Goal: Use online tool/utility: Utilize a website feature to perform a specific function

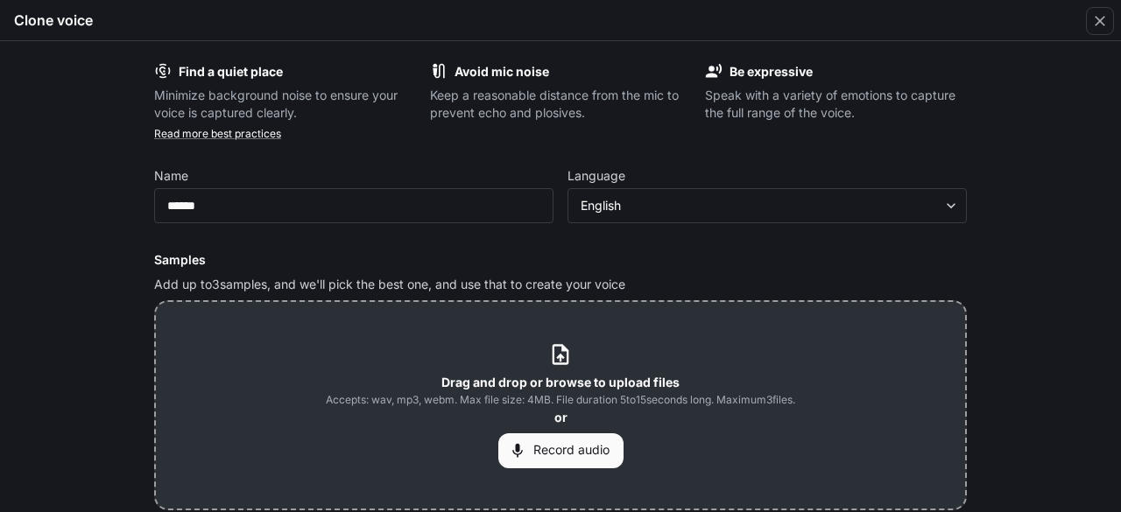
scroll to position [208, 0]
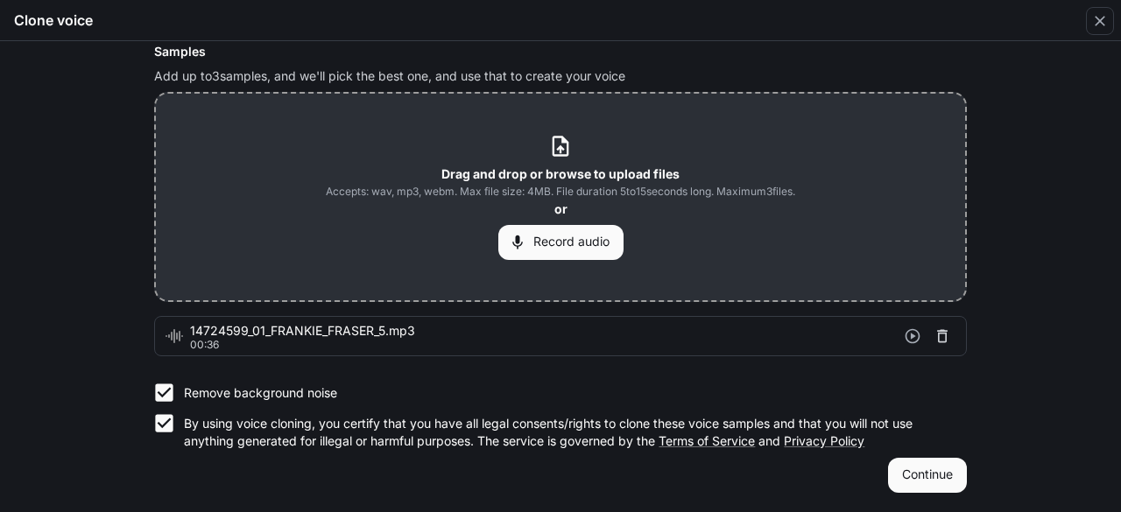
click at [944, 341] on icon "button" at bounding box center [942, 336] width 18 height 18
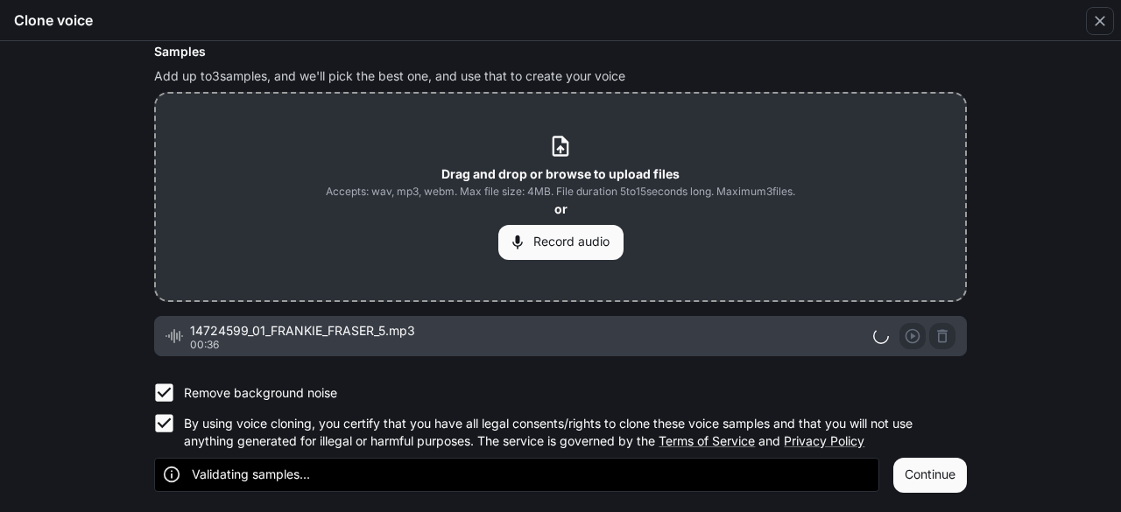
click at [1089, 134] on div "Find a quiet place Minimize background noise to ensure your voice is captured c…" at bounding box center [560, 276] width 1121 height 471
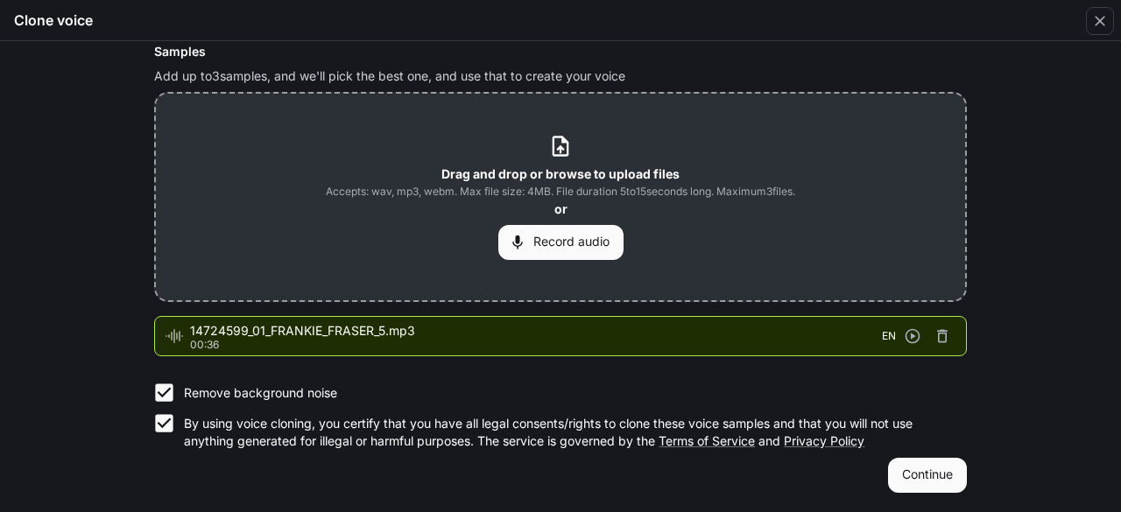
click at [925, 483] on button "Continue" at bounding box center [927, 475] width 79 height 35
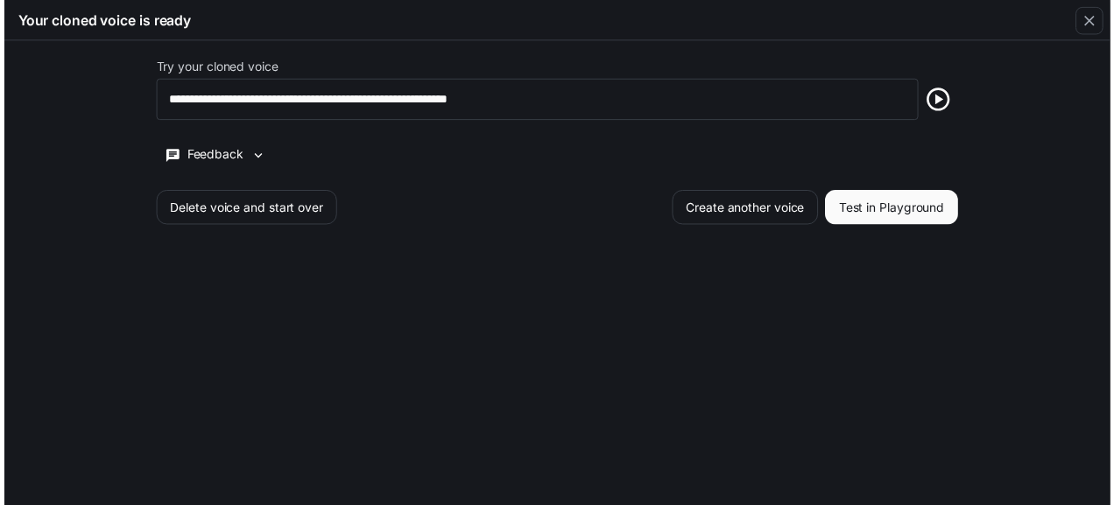
scroll to position [0, 0]
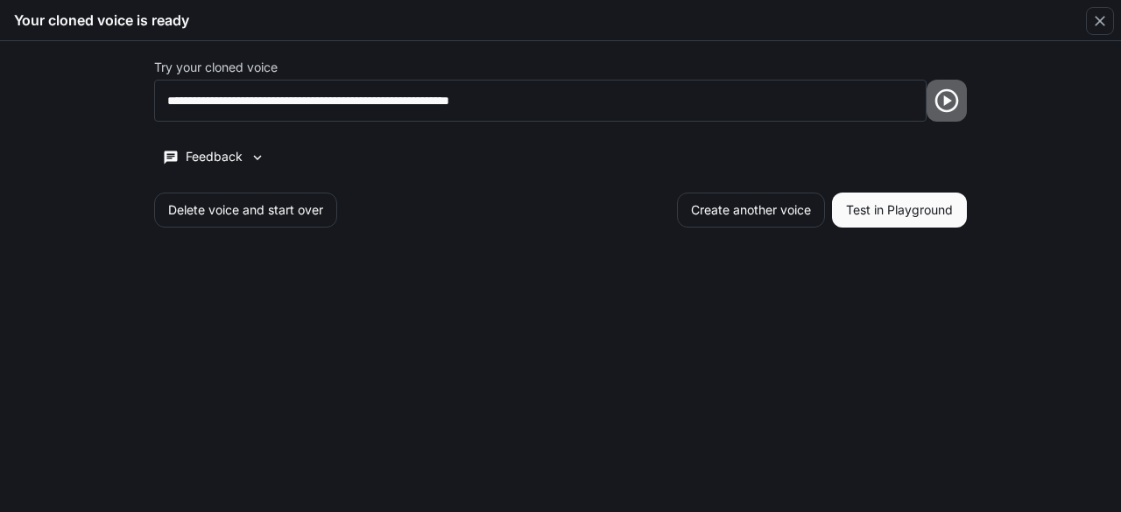
click at [945, 105] on icon "button" at bounding box center [946, 101] width 28 height 28
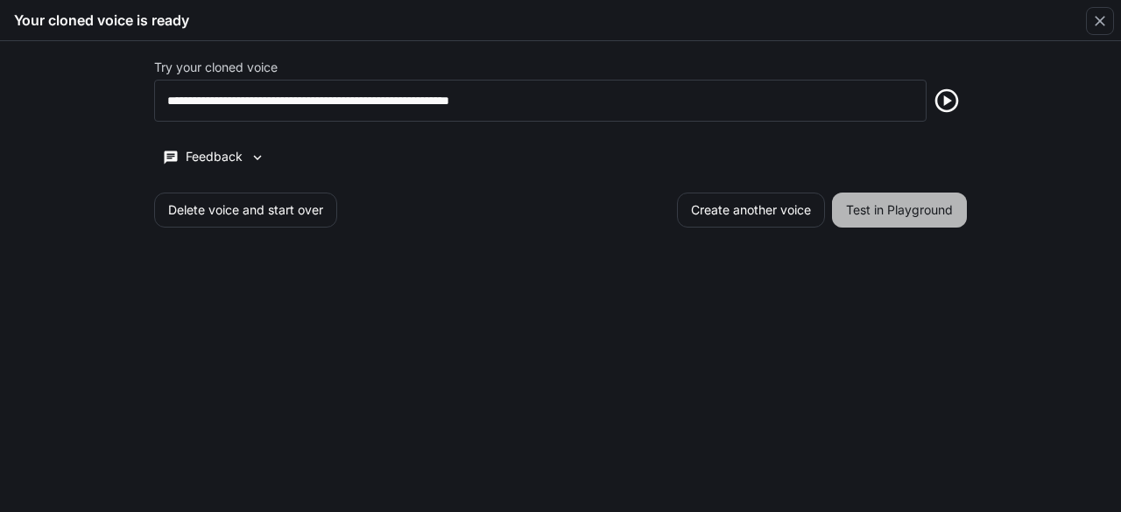
click at [845, 223] on button "Test in Playground" at bounding box center [899, 210] width 135 height 35
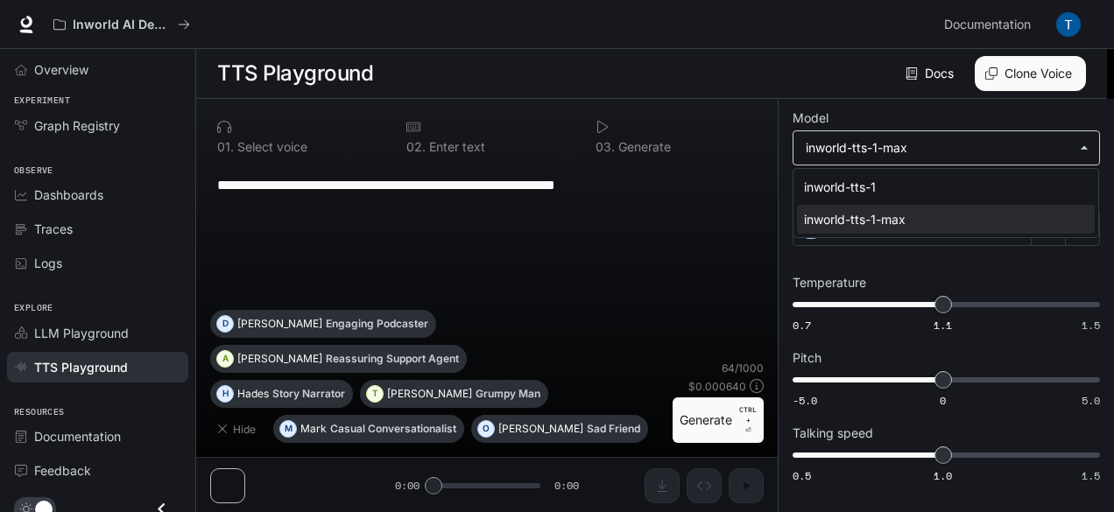
click at [1003, 138] on body "**********" at bounding box center [557, 256] width 1114 height 513
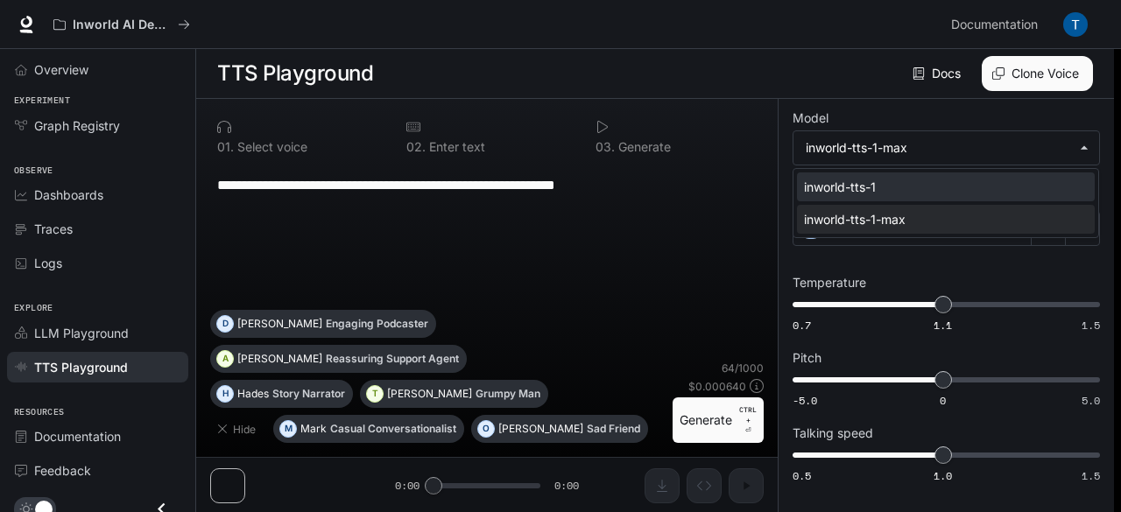
click at [970, 182] on div "inworld-tts-1" at bounding box center [942, 187] width 277 height 18
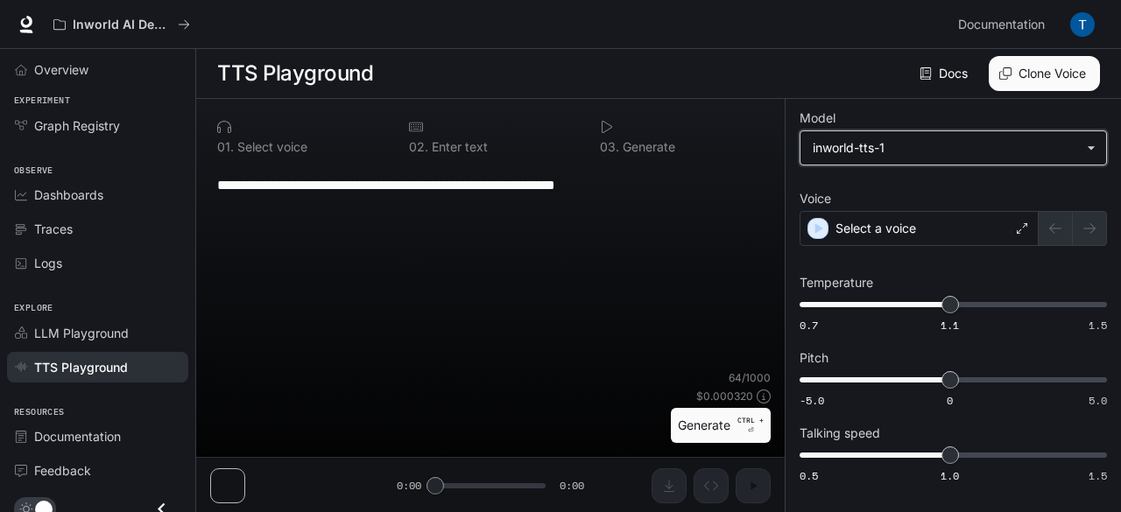
type input "**********"
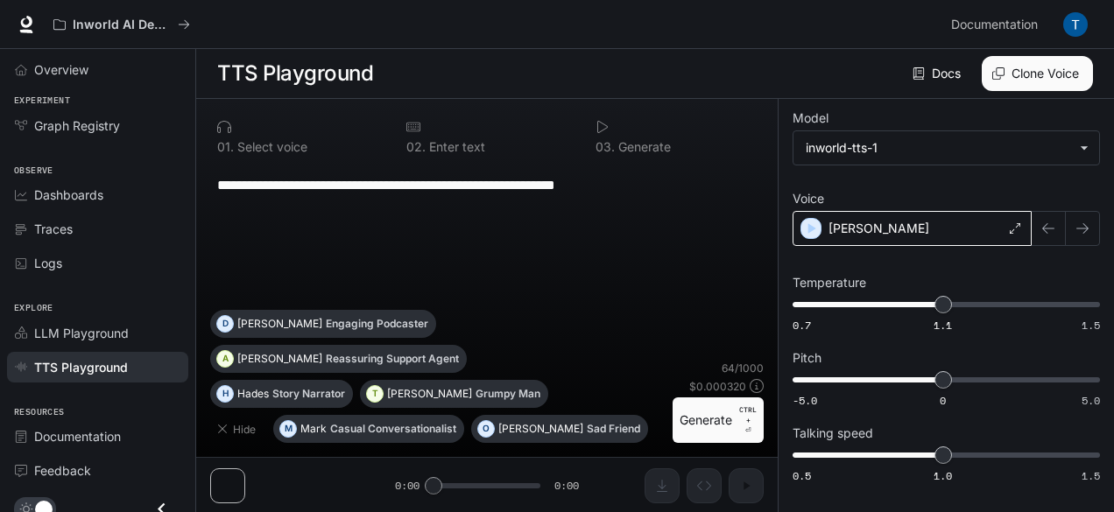
click at [996, 236] on div "[PERSON_NAME]" at bounding box center [911, 228] width 239 height 35
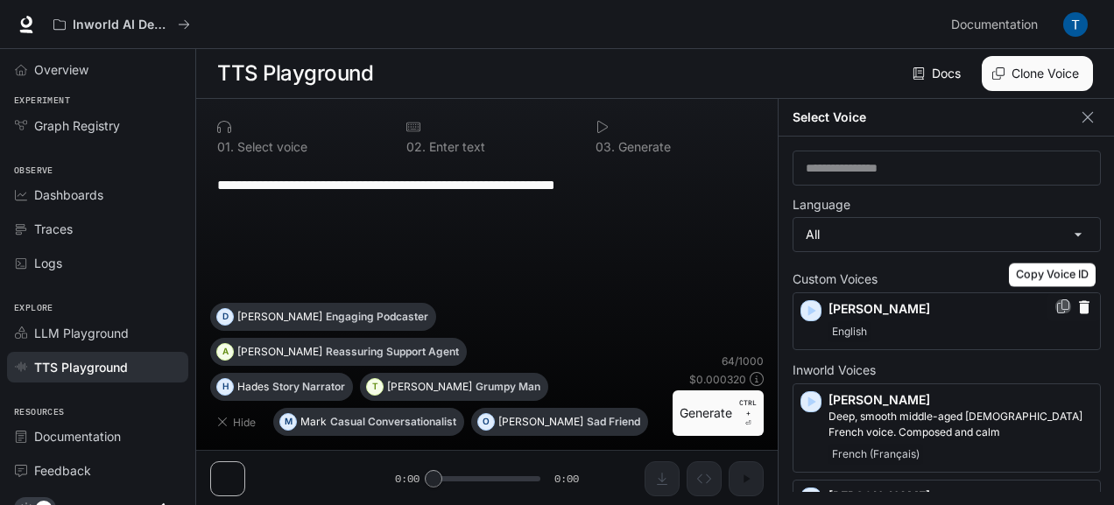
click at [1056, 304] on icon "Copy Voice ID" at bounding box center [1063, 306] width 18 height 14
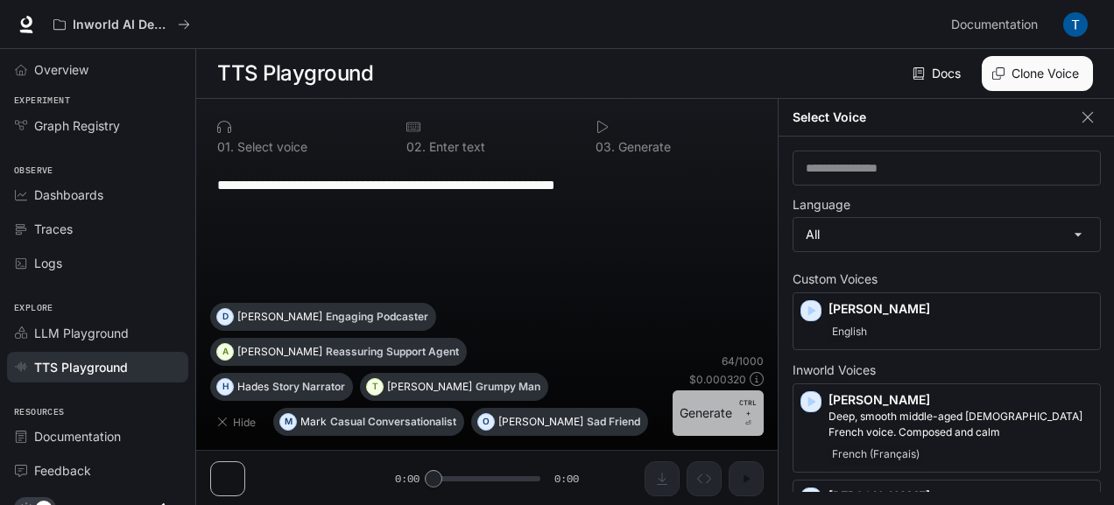
click at [696, 414] on button "Generate CTRL + ⏎" at bounding box center [717, 414] width 91 height 46
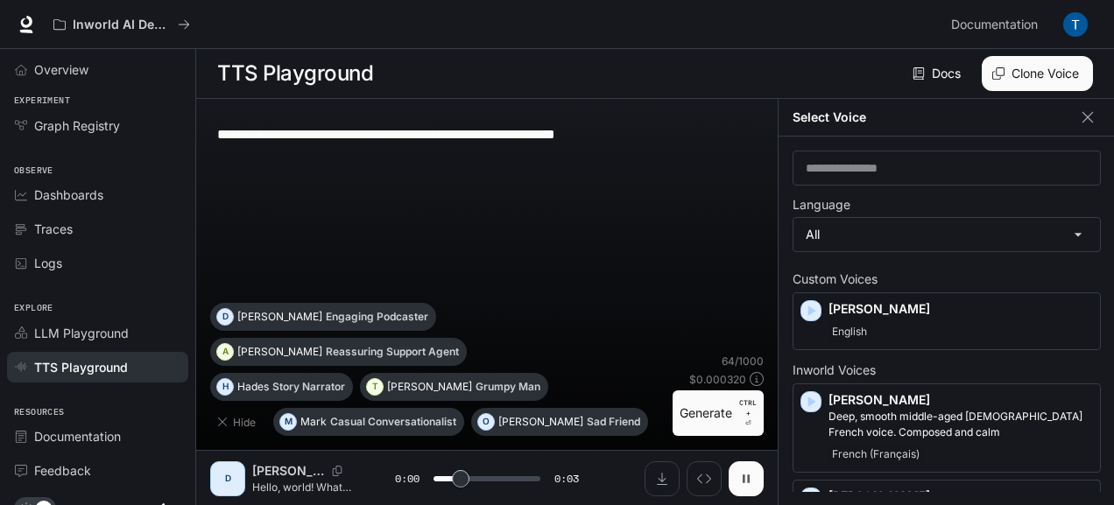
click at [735, 478] on button "button" at bounding box center [745, 478] width 35 height 35
type input "***"
click at [650, 489] on button "Download audio" at bounding box center [661, 478] width 35 height 35
